Goal: Transaction & Acquisition: Purchase product/service

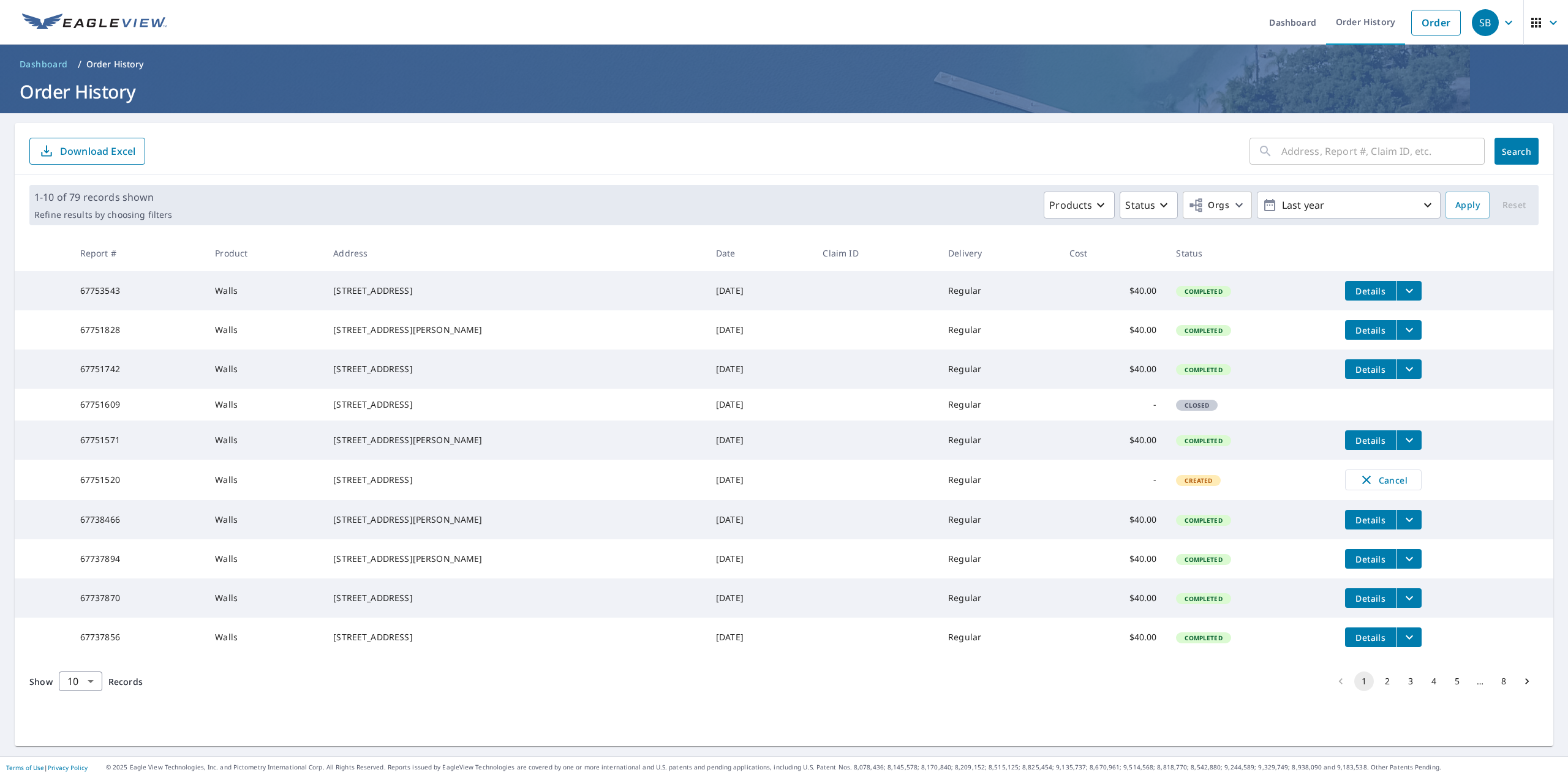
scroll to position [15, 0]
click at [1402, 486] on icon "filesDropdownBtn-67751520" at bounding box center [1409, 480] width 15 height 15
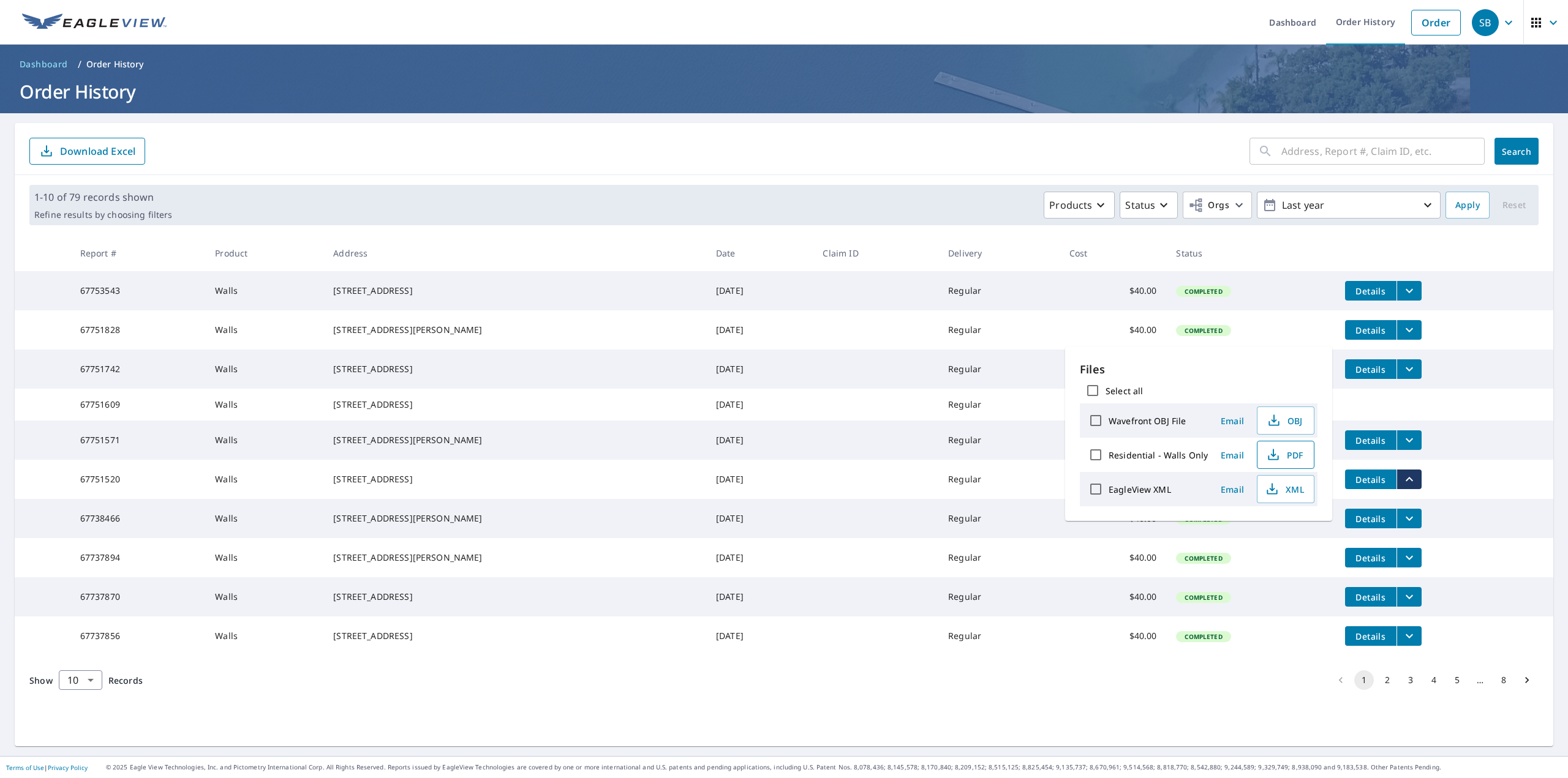
click at [1276, 452] on icon "button" at bounding box center [1273, 455] width 15 height 15
click at [1402, 285] on icon "filesDropdownBtn-67753543" at bounding box center [1409, 291] width 15 height 15
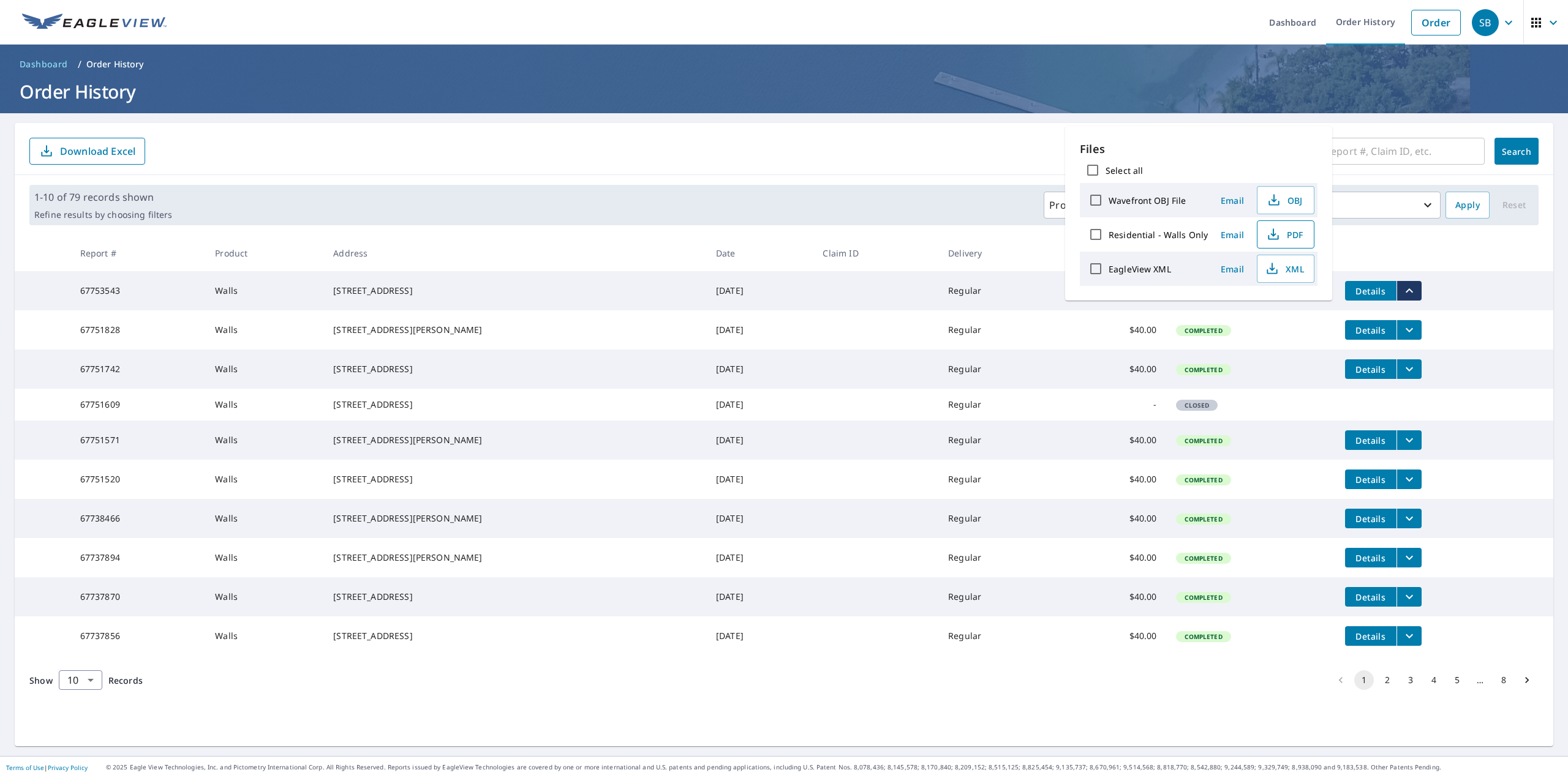
click at [1292, 242] on button "PDF" at bounding box center [1285, 235] width 58 height 28
click at [1358, 79] on h1 "Order History" at bounding box center [784, 91] width 1538 height 25
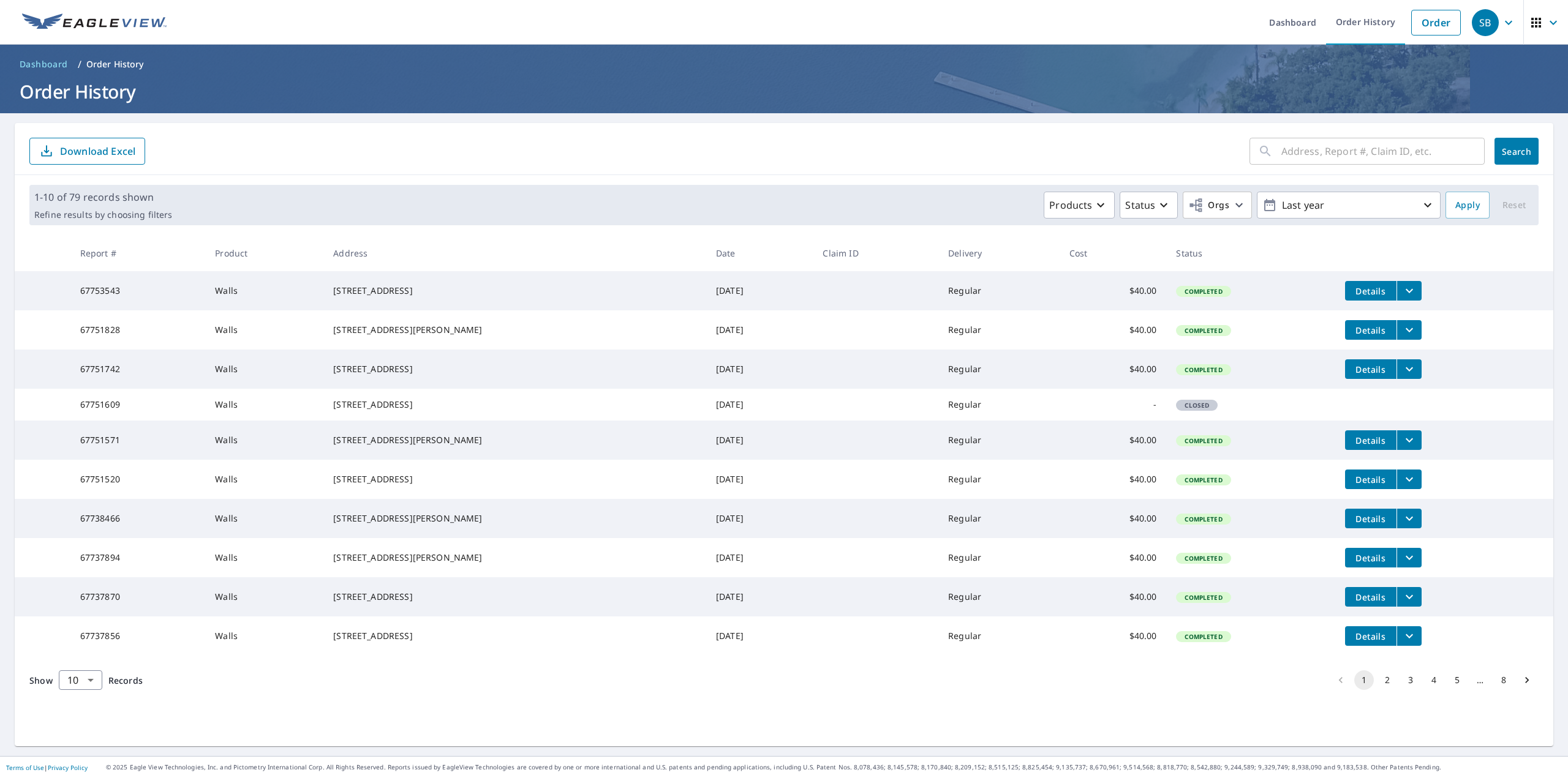
click at [1374, 159] on input "text" at bounding box center [1383, 151] width 203 height 34
paste input "9710 E 145TH AVE"
type input "9710 E 145TH AVE"
click at [1510, 155] on span "Search" at bounding box center [1517, 151] width 25 height 12
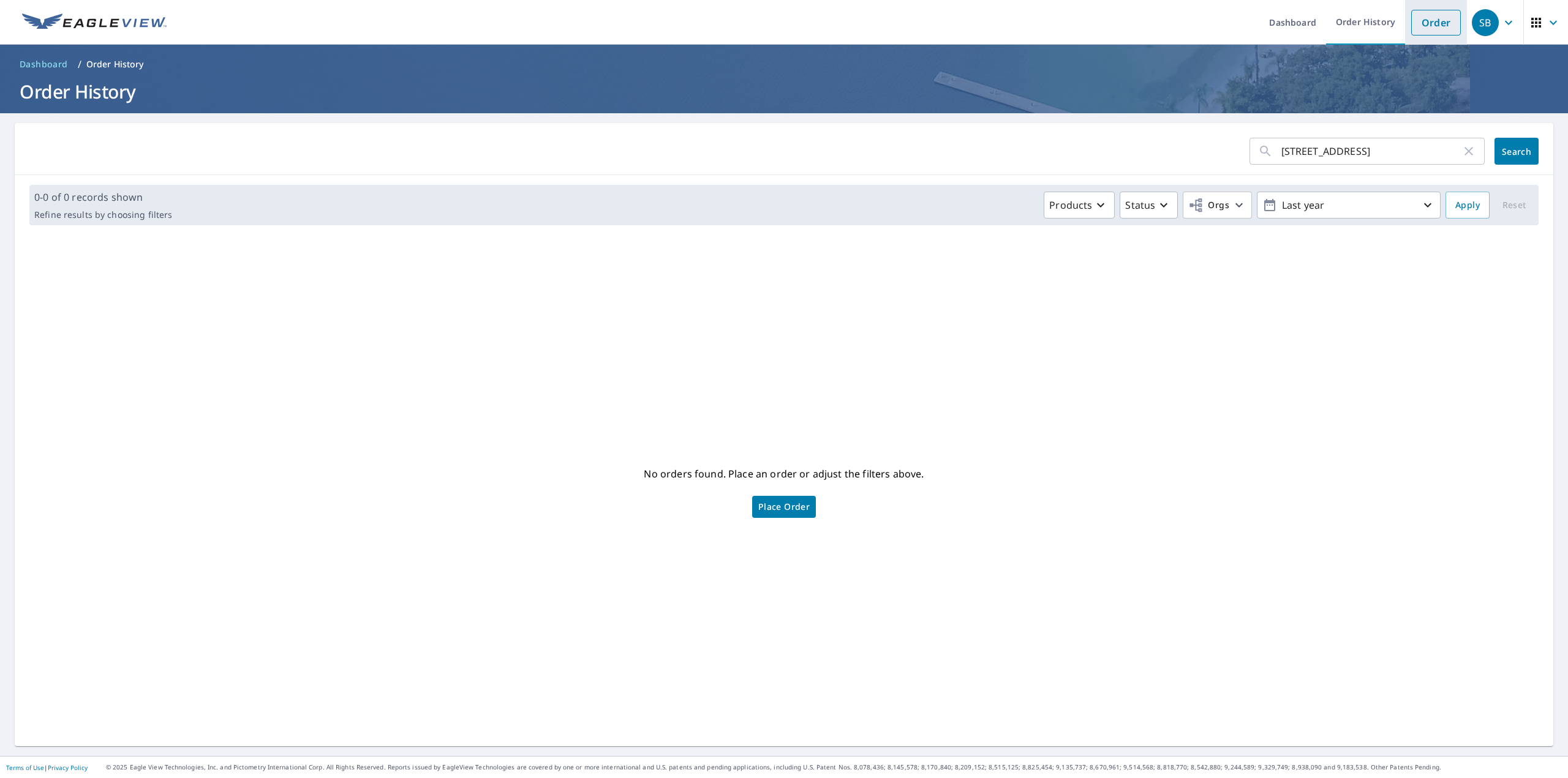
click at [1431, 30] on link "Order" at bounding box center [1436, 23] width 49 height 26
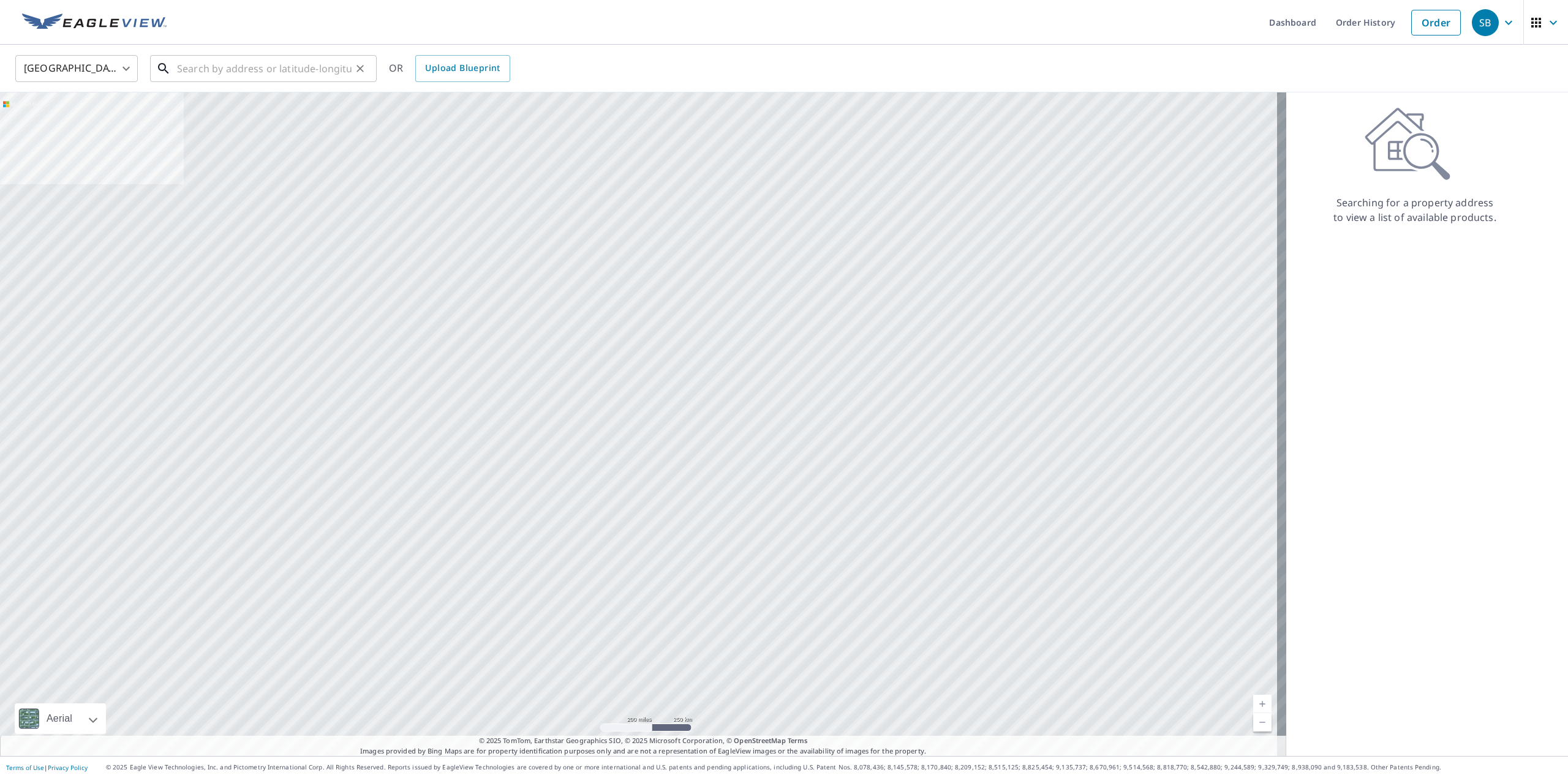
click at [229, 67] on input "text" at bounding box center [264, 68] width 174 height 34
paste input "9710 E 145TH AVE"
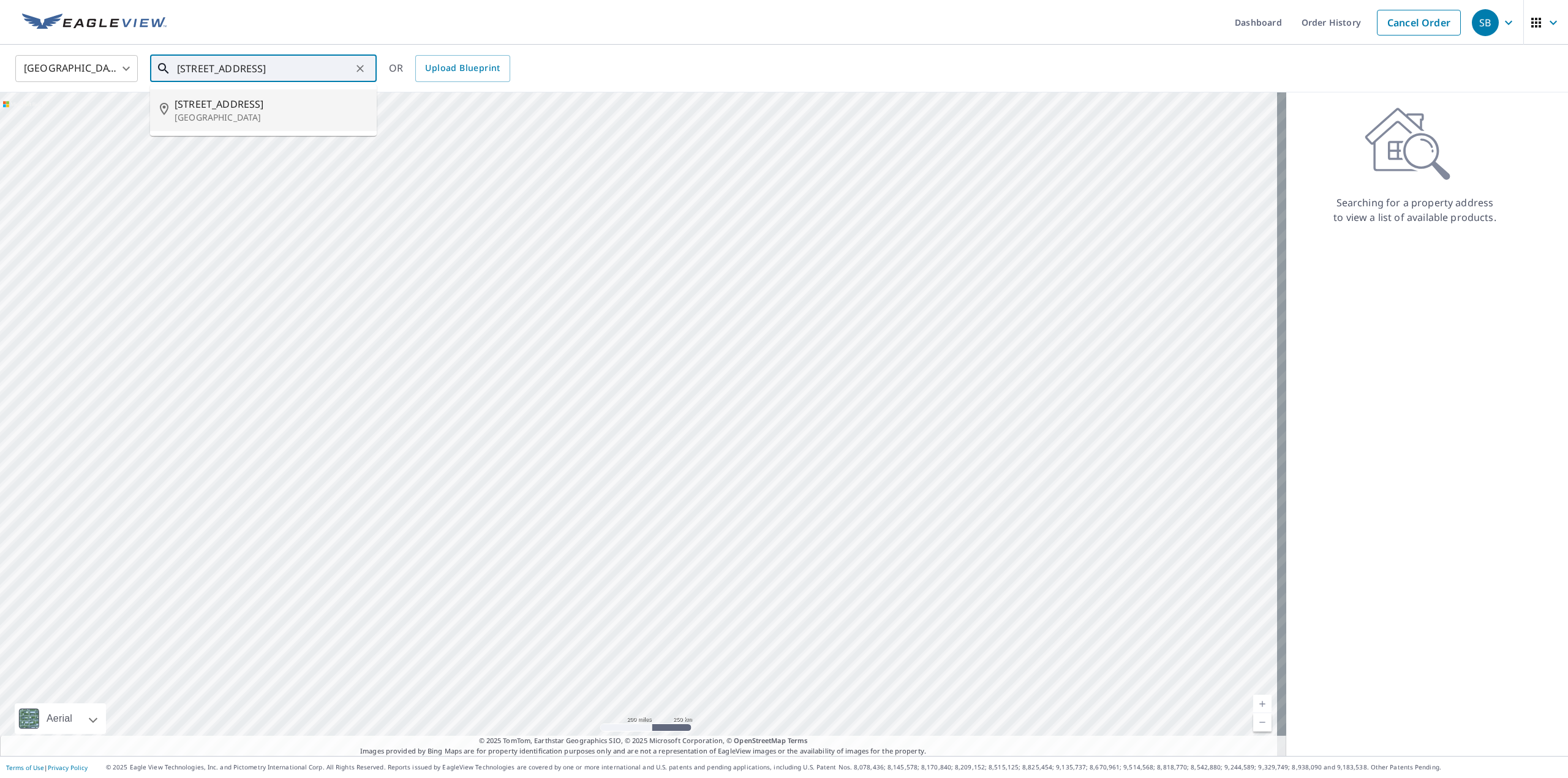
click at [269, 121] on p "Brighton, CO 80602" at bounding box center [270, 117] width 192 height 12
type input "9710 E 145th Ave Brighton, CO 80602"
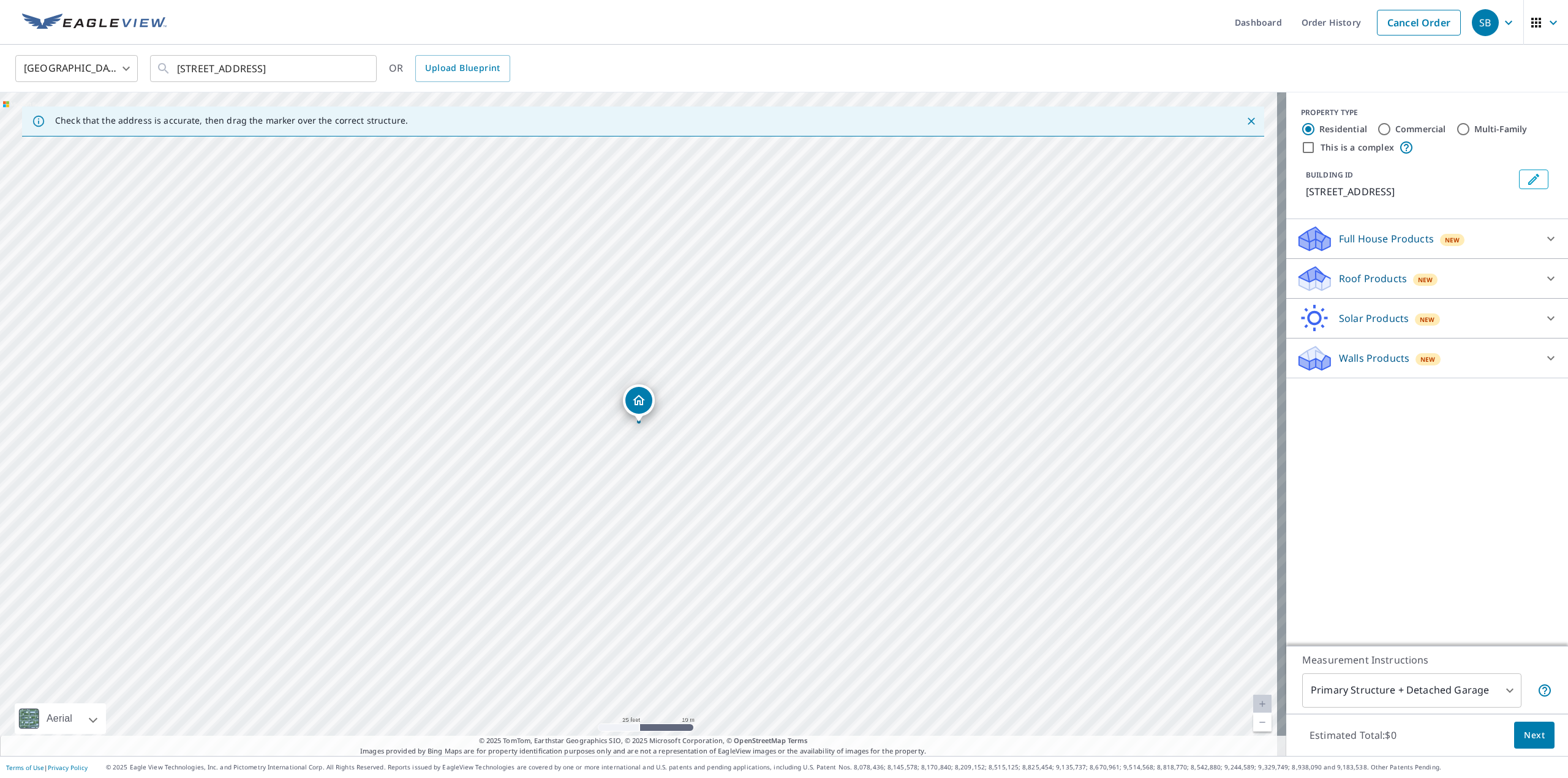
click at [1513, 357] on div "Walls Products New" at bounding box center [1416, 358] width 240 height 29
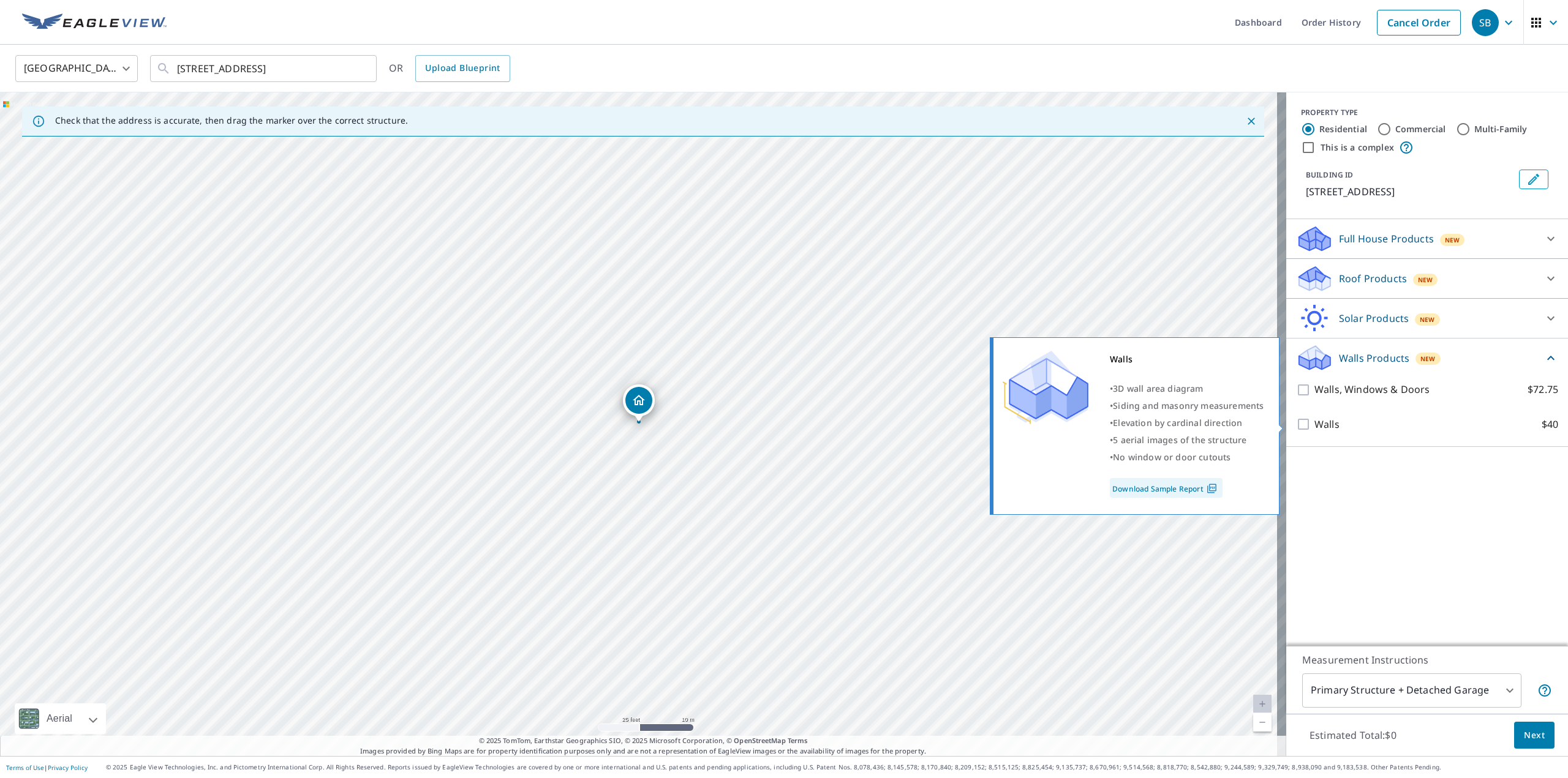
click at [1327, 423] on p "Walls" at bounding box center [1327, 425] width 25 height 15
click at [1314, 423] on input "Walls $40" at bounding box center [1305, 425] width 19 height 15
checkbox input "true"
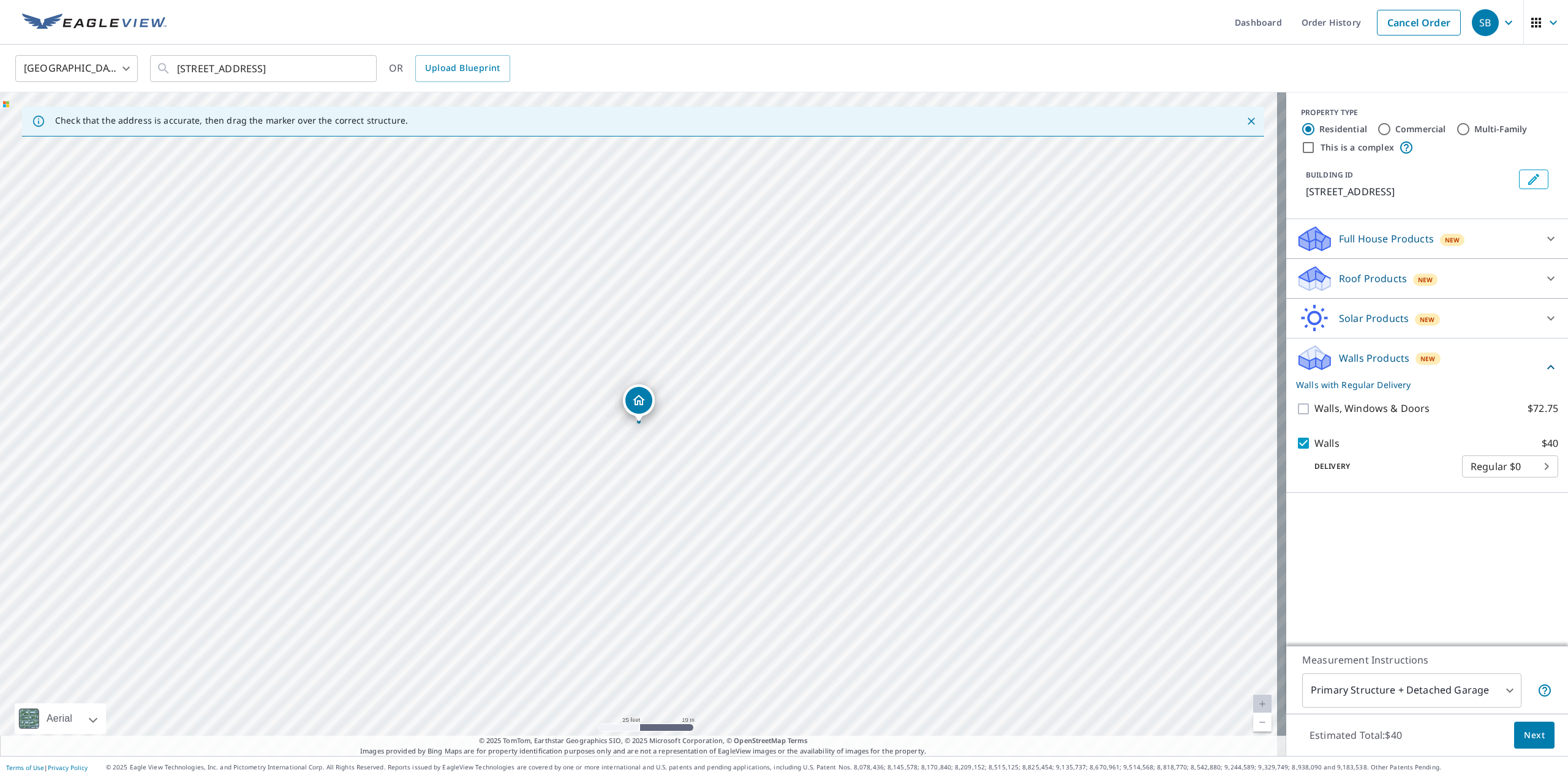
click at [1410, 551] on div "PROPERTY TYPE Residential Commercial Multi-Family This is a complex BUILDING ID…" at bounding box center [1427, 369] width 282 height 553
click at [1480, 597] on div "PROPERTY TYPE Residential Commercial Multi-Family This is a complex BUILDING ID…" at bounding box center [1427, 369] width 282 height 553
click at [1421, 549] on div "PROPERTY TYPE Residential Commercial Multi-Family This is a complex BUILDING ID…" at bounding box center [1427, 369] width 282 height 553
click at [1382, 575] on div "PROPERTY TYPE Residential Commercial Multi-Family This is a complex BUILDING ID…" at bounding box center [1427, 369] width 282 height 553
click at [1532, 739] on span "Next" at bounding box center [1534, 735] width 21 height 15
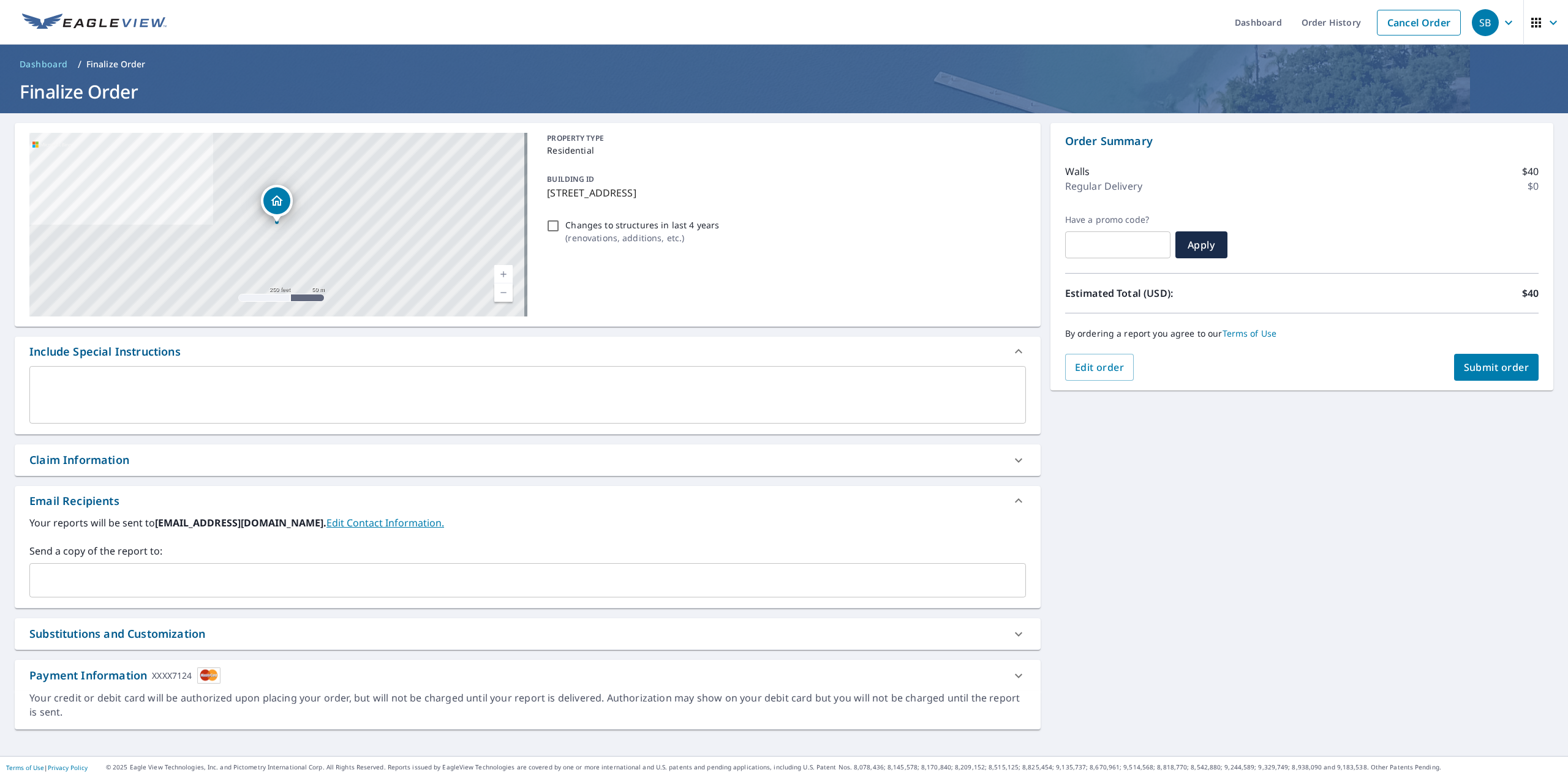
click at [1496, 363] on span "Submit order" at bounding box center [1496, 367] width 66 height 14
checkbox input "true"
